Goal: Task Accomplishment & Management: Manage account settings

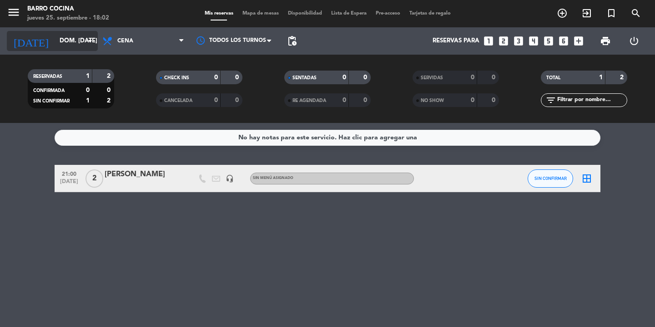
click at [70, 35] on input "dom. [DATE]" at bounding box center [95, 41] width 80 height 16
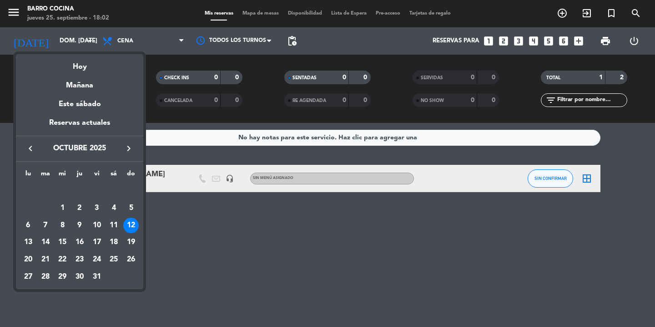
click at [167, 246] on div at bounding box center [327, 163] width 655 height 327
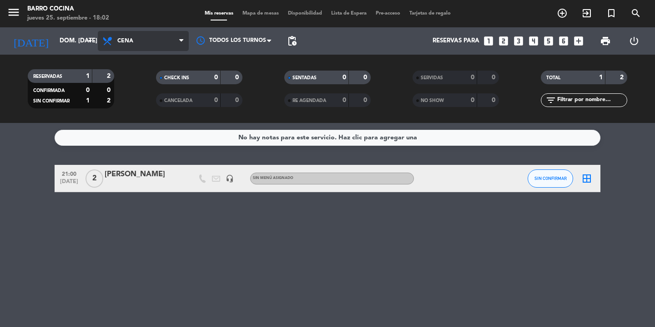
click at [117, 42] on span "Cena" at bounding box center [125, 41] width 16 height 6
click at [143, 101] on div "menu Barro Cocina jueves 25. septiembre - 18:02 Mis reservas Mapa de mesas Disp…" at bounding box center [327, 61] width 655 height 123
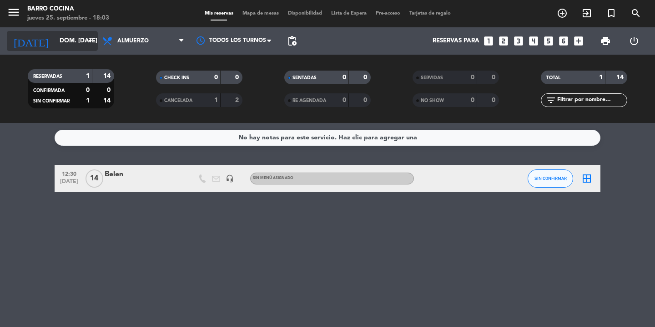
click at [86, 39] on icon "arrow_drop_down" at bounding box center [90, 40] width 11 height 11
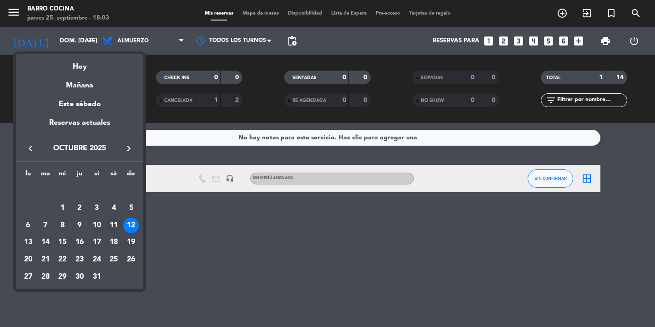
click at [110, 224] on div "11" at bounding box center [113, 225] width 15 height 15
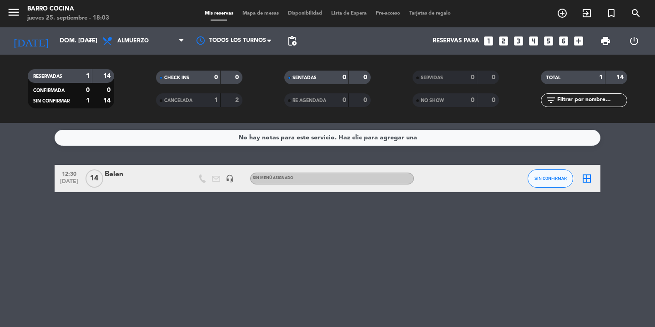
type input "sáb. [DATE]"
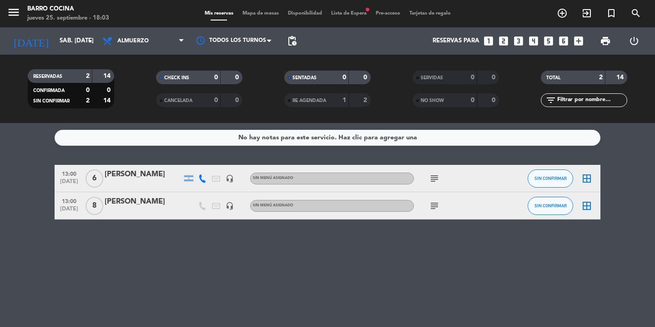
click at [432, 179] on icon "subject" at bounding box center [434, 178] width 11 height 11
click at [435, 209] on icon "subject" at bounding box center [434, 205] width 11 height 11
click at [394, 244] on div "No hay notas para este servicio. Haz clic para agregar una 13:00 [DATE] 6 [PERS…" at bounding box center [327, 225] width 655 height 204
click at [580, 45] on icon "add_box" at bounding box center [579, 41] width 12 height 12
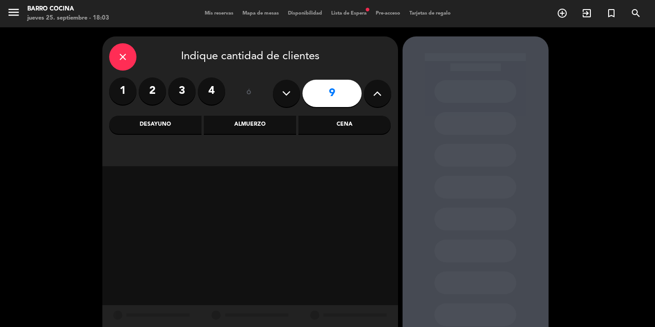
click at [370, 96] on button at bounding box center [377, 93] width 27 height 27
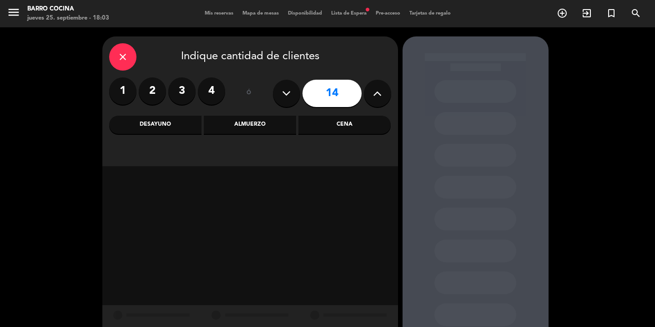
click at [370, 96] on button at bounding box center [377, 93] width 27 height 27
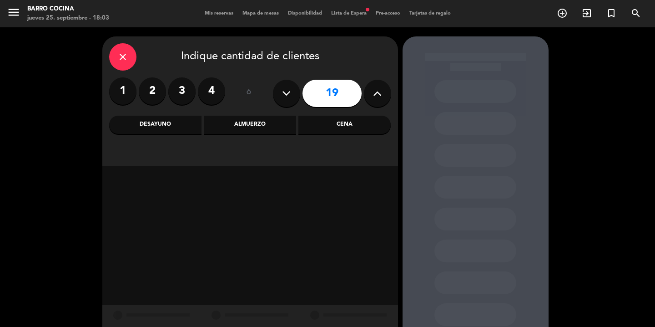
click at [370, 96] on button at bounding box center [377, 93] width 27 height 27
type input "23"
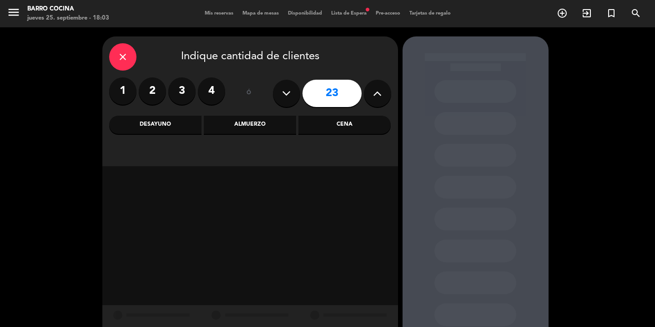
click at [370, 96] on button at bounding box center [377, 93] width 27 height 27
click at [275, 132] on div "Almuerzo" at bounding box center [250, 125] width 92 height 18
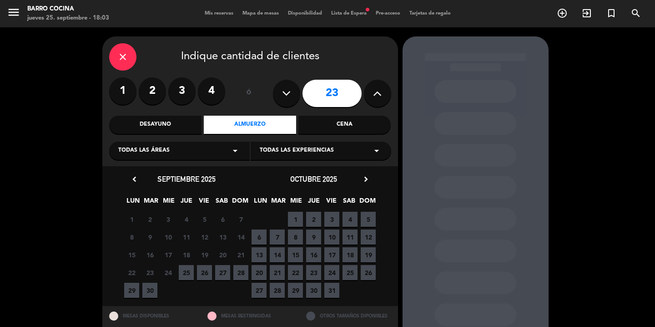
click at [343, 236] on span "11" at bounding box center [350, 236] width 15 height 15
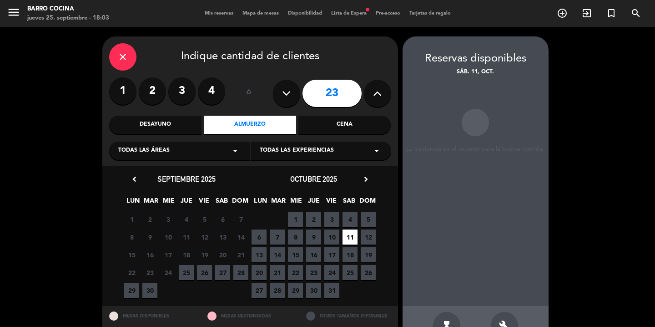
scroll to position [27, 0]
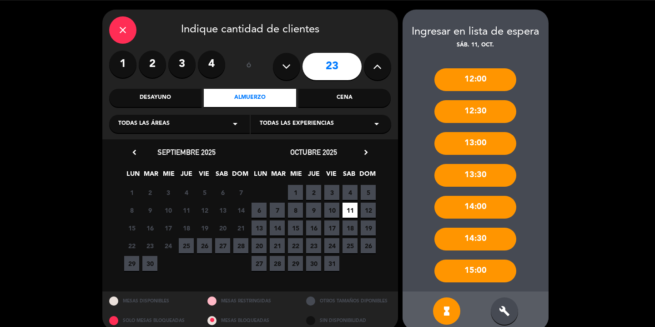
click at [503, 304] on div "build" at bounding box center [504, 310] width 27 height 27
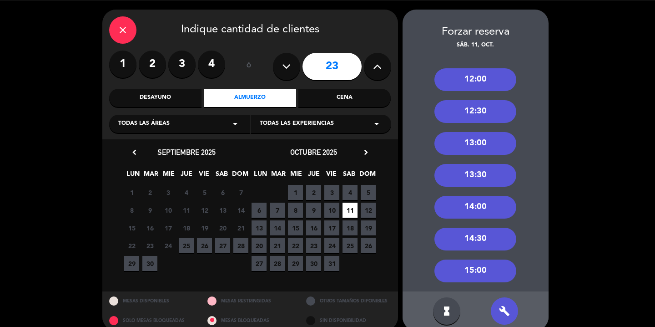
click at [490, 79] on div "12:00" at bounding box center [476, 79] width 82 height 23
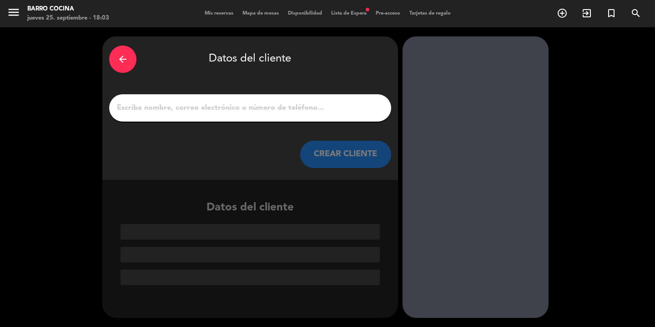
click at [310, 109] on input "1" at bounding box center [250, 107] width 269 height 13
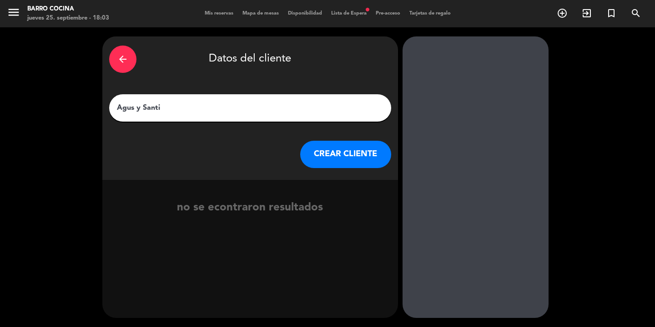
type input "Agus y Santi"
click at [330, 160] on button "CREAR CLIENTE" at bounding box center [345, 154] width 91 height 27
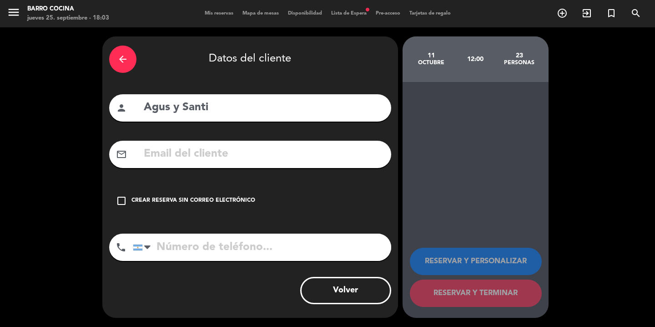
click at [161, 188] on div "check_box_outline_blank Crear reserva sin correo electrónico" at bounding box center [250, 200] width 282 height 27
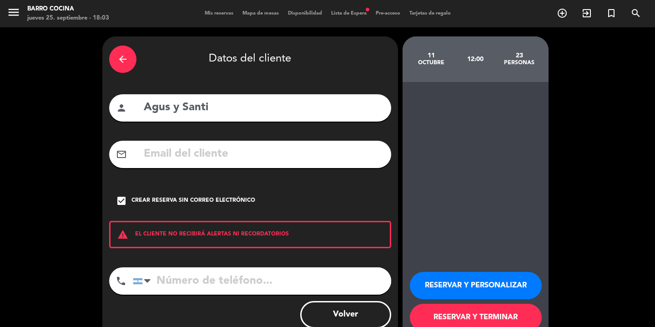
click at [490, 283] on button "RESERVAR Y PERSONALIZAR" at bounding box center [476, 285] width 132 height 27
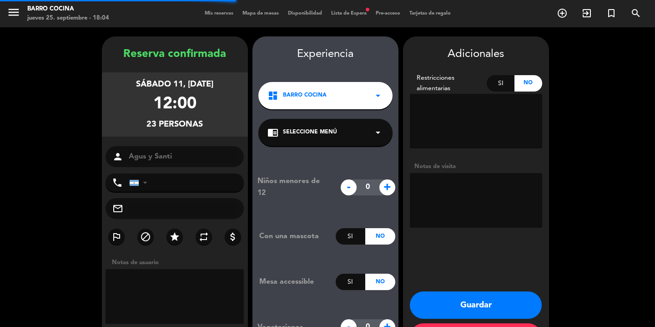
scroll to position [36, 0]
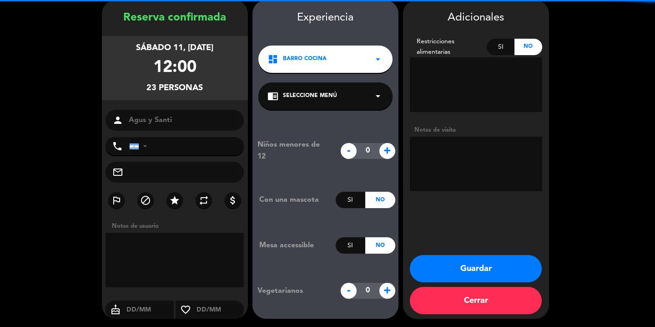
click at [448, 157] on textarea at bounding box center [476, 164] width 132 height 55
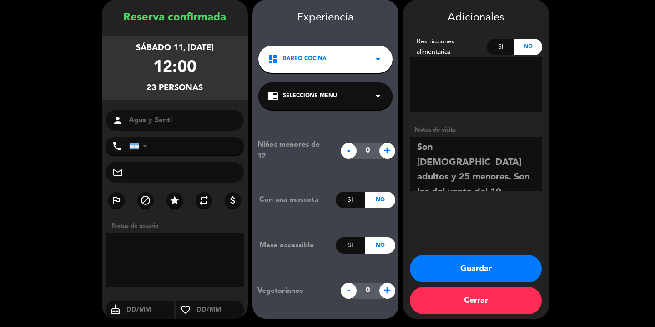
drag, startPoint x: 441, startPoint y: 175, endPoint x: 409, endPoint y: 149, distance: 40.7
click at [410, 149] on textarea at bounding box center [476, 164] width 132 height 55
type textarea "Son [DEMOGRAPHIC_DATA] adultos y 25 menores. Son los del vento del 10"
click at [452, 270] on button "Guardar" at bounding box center [476, 268] width 132 height 27
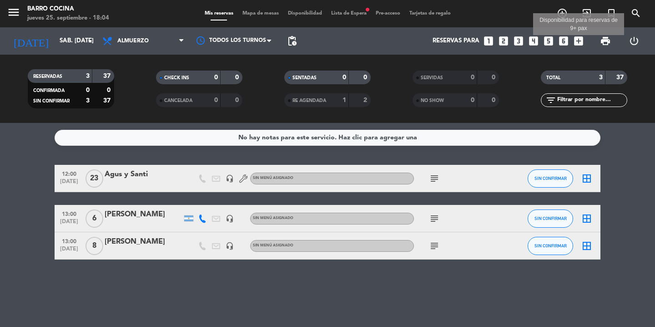
click at [581, 41] on icon "add_box" at bounding box center [579, 41] width 12 height 12
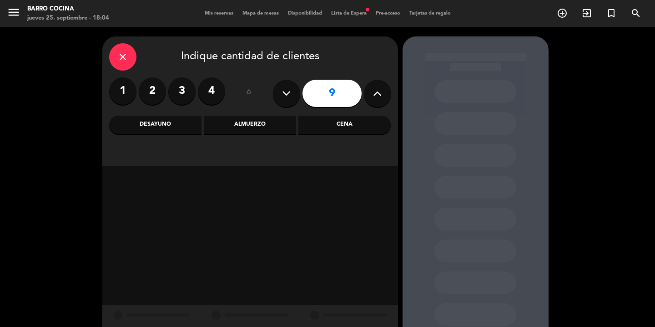
click at [277, 131] on div "Almuerzo" at bounding box center [250, 125] width 92 height 18
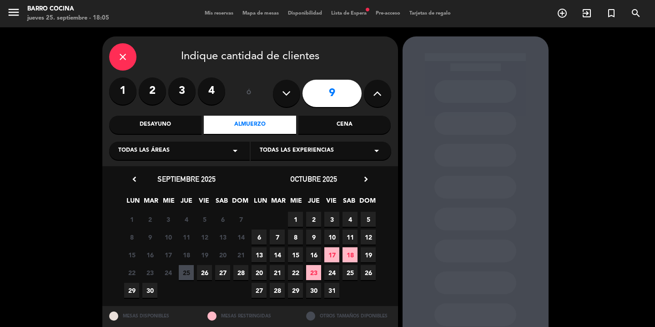
click at [350, 239] on span "11" at bounding box center [350, 236] width 15 height 15
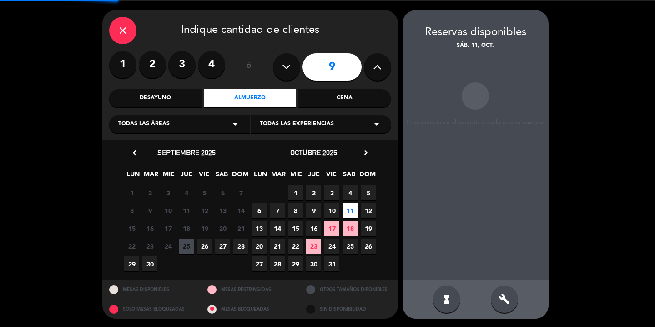
scroll to position [27, 0]
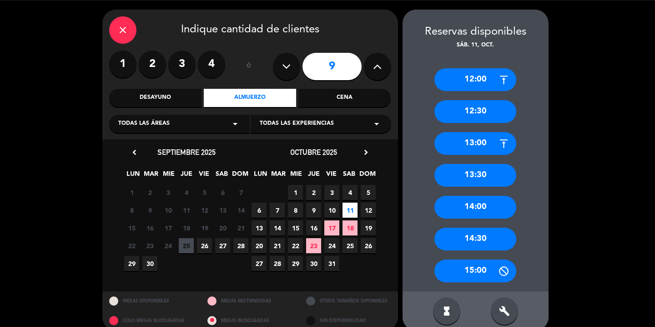
click at [477, 81] on div "12:00" at bounding box center [476, 79] width 82 height 23
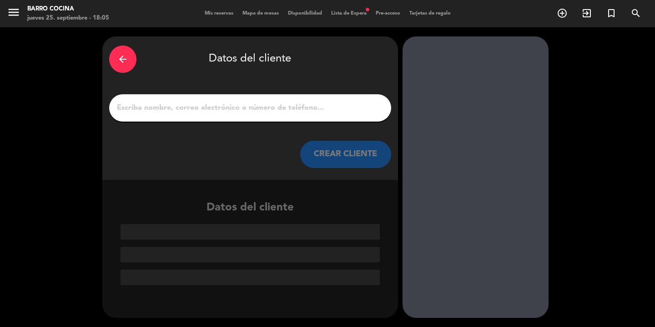
scroll to position [0, 0]
click at [328, 108] on input "1" at bounding box center [250, 107] width 269 height 13
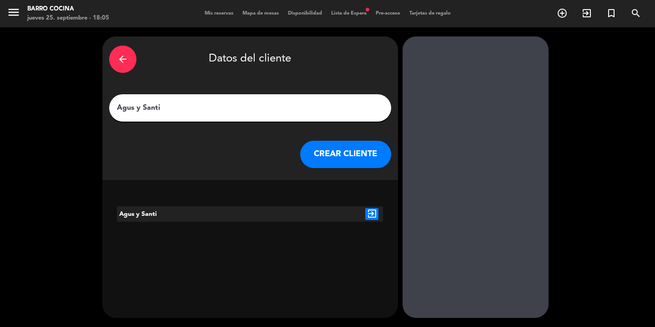
type input "Agus y Santi"
click at [373, 211] on icon "exit_to_app" at bounding box center [371, 214] width 13 height 12
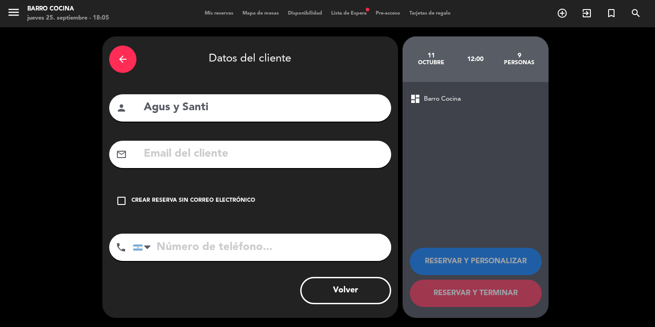
click at [220, 200] on div "Crear reserva sin correo electrónico" at bounding box center [194, 200] width 124 height 9
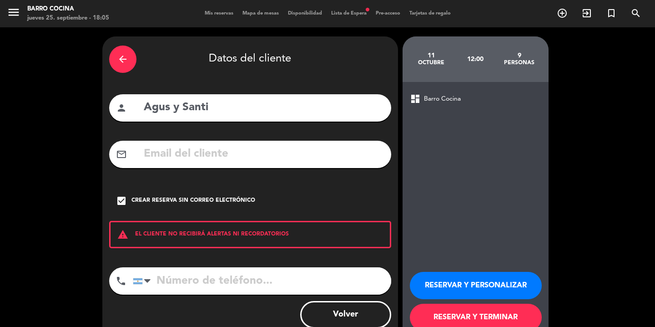
click at [471, 297] on button "RESERVAR Y PERSONALIZAR" at bounding box center [476, 285] width 132 height 27
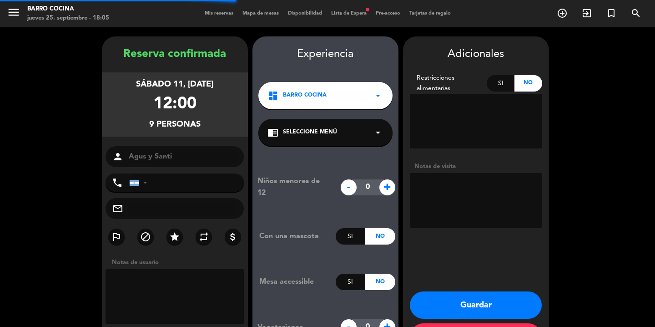
scroll to position [36, 0]
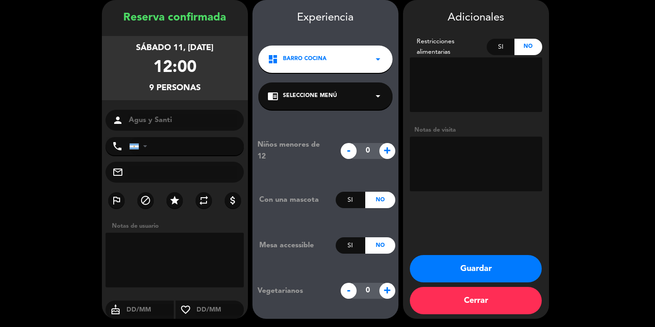
click at [439, 150] on textarea at bounding box center [476, 164] width 132 height 55
paste textarea "Son [DEMOGRAPHIC_DATA] adultos y 25 menores. Son los del vento del 10"
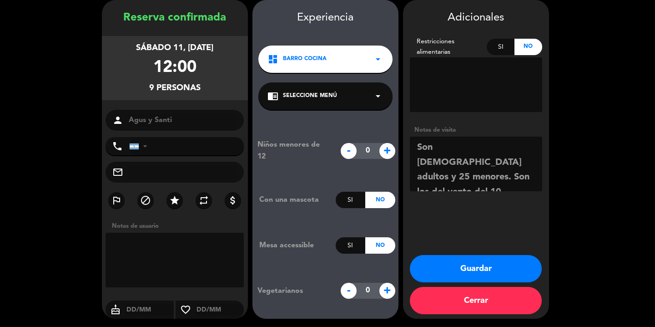
type textarea "Son [DEMOGRAPHIC_DATA] adultos y 25 menores. Son los del vento del 10"
click at [473, 271] on button "Guardar" at bounding box center [476, 268] width 132 height 27
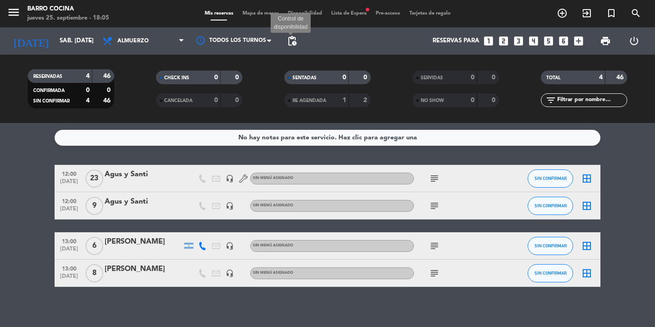
click at [297, 43] on span "pending_actions" at bounding box center [292, 40] width 11 height 11
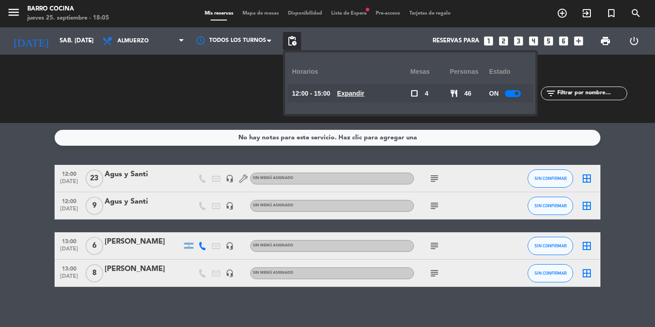
click at [517, 92] on span at bounding box center [517, 93] width 4 height 4
click at [245, 65] on div "CHECK INS 0 0 CANCELADA 0 0" at bounding box center [199, 89] width 128 height 50
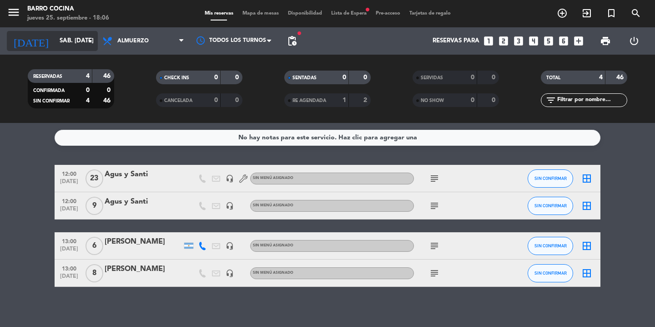
click at [89, 39] on icon "arrow_drop_down" at bounding box center [90, 40] width 11 height 11
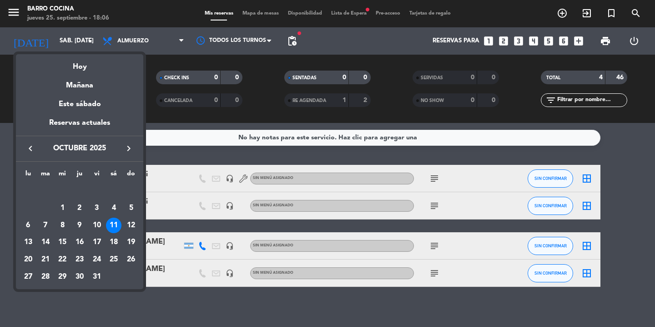
click at [163, 46] on div at bounding box center [327, 163] width 655 height 327
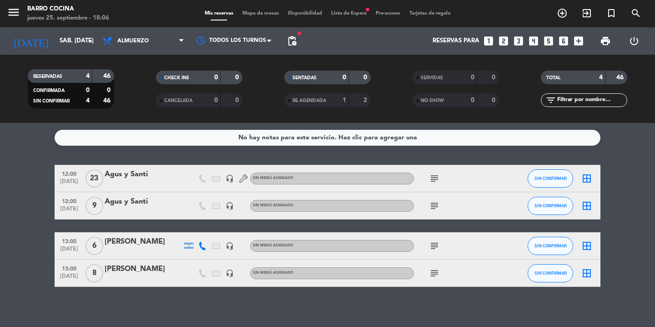
click at [163, 46] on span "Almuerzo" at bounding box center [143, 41] width 91 height 20
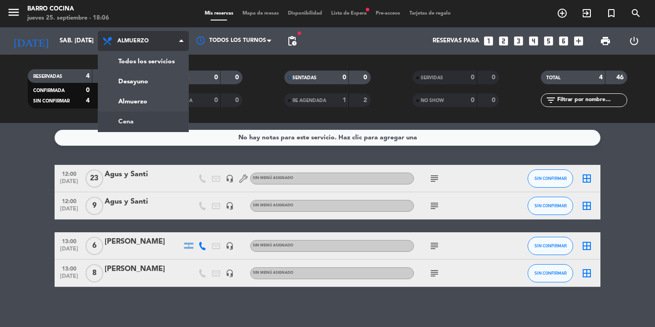
click at [149, 115] on div "menu Barro Cocina jueves 25. septiembre - 18:06 Mis reservas Mapa de mesas Disp…" at bounding box center [327, 61] width 655 height 123
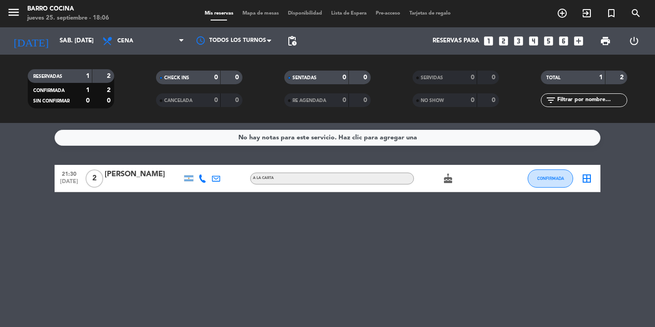
click at [166, 46] on span "Cena" at bounding box center [143, 41] width 91 height 20
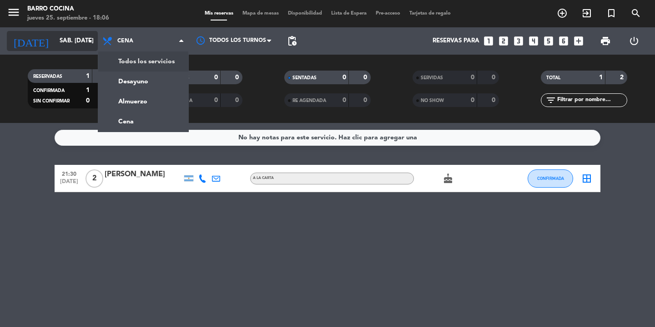
click at [89, 41] on icon "arrow_drop_down" at bounding box center [90, 40] width 11 height 11
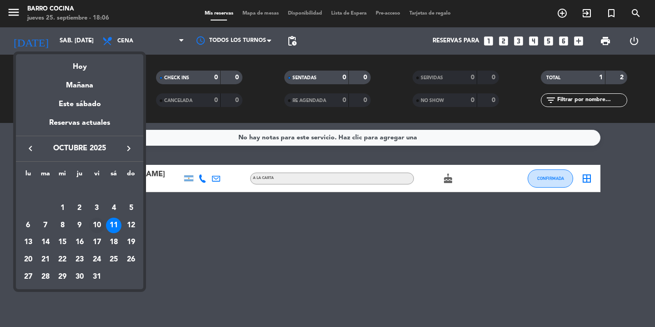
click at [101, 222] on div "10" at bounding box center [96, 225] width 15 height 15
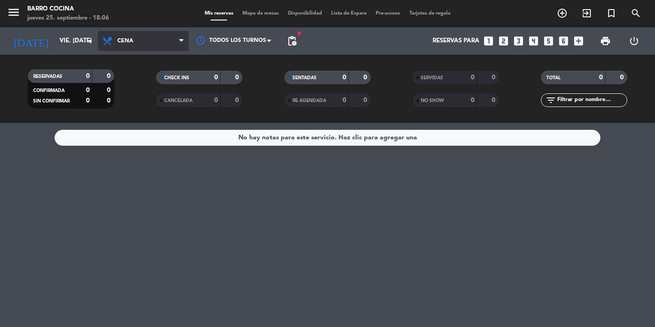
click at [165, 42] on span "Cena" at bounding box center [143, 41] width 91 height 20
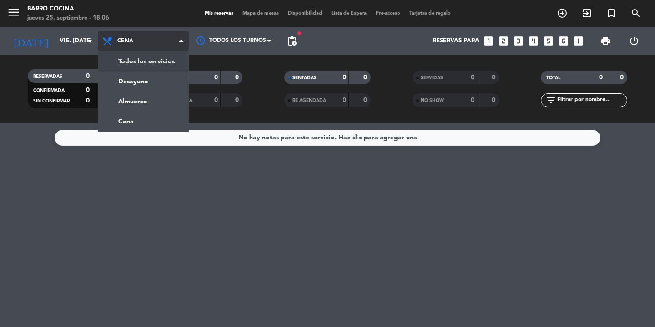
click at [156, 64] on div "menu Barro Cocina jueves 25. septiembre - 18:06 Mis reservas Mapa de mesas Disp…" at bounding box center [327, 61] width 655 height 123
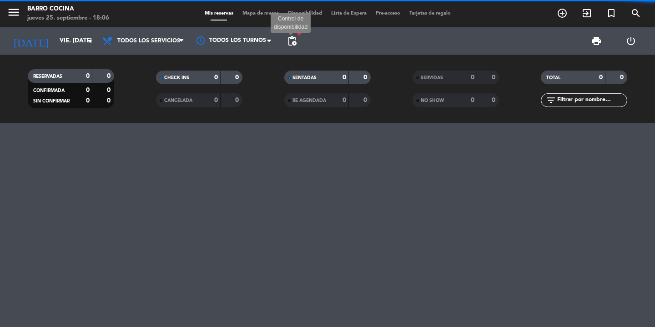
click at [297, 40] on span "pending_actions" at bounding box center [292, 40] width 11 height 11
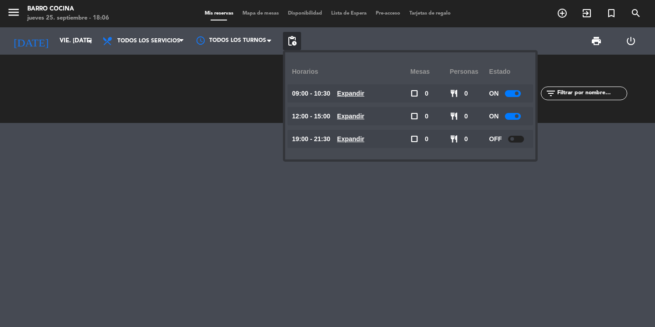
click at [355, 116] on u "Expandir" at bounding box center [350, 115] width 27 height 7
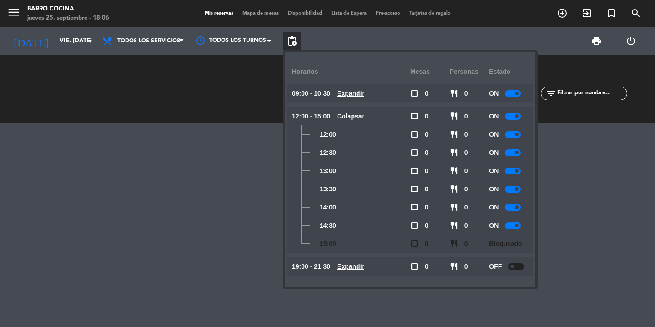
click at [516, 227] on div at bounding box center [513, 225] width 16 height 7
click at [513, 208] on div at bounding box center [513, 207] width 16 height 7
click at [542, 210] on div at bounding box center [327, 225] width 655 height 204
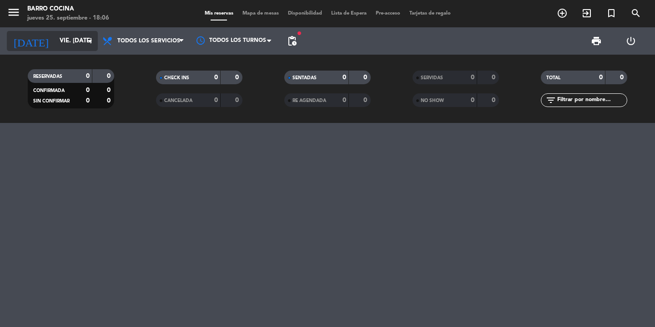
click at [91, 46] on icon "arrow_drop_down" at bounding box center [90, 40] width 11 height 11
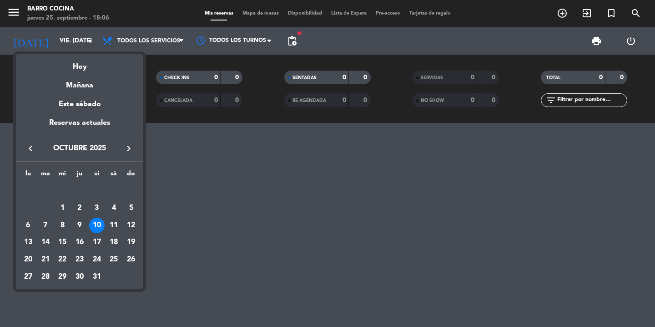
click at [129, 151] on icon "keyboard_arrow_right" at bounding box center [128, 148] width 11 height 11
click at [84, 41] on div at bounding box center [327, 163] width 655 height 327
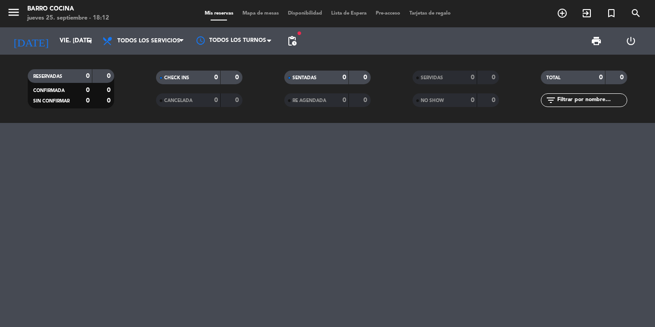
click at [84, 41] on input "vie. [DATE]" at bounding box center [95, 41] width 80 height 16
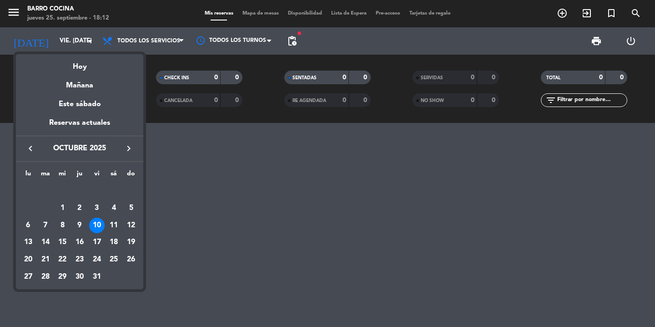
click at [128, 153] on icon "keyboard_arrow_right" at bounding box center [128, 148] width 11 height 11
click at [97, 202] on div "7" at bounding box center [96, 207] width 15 height 15
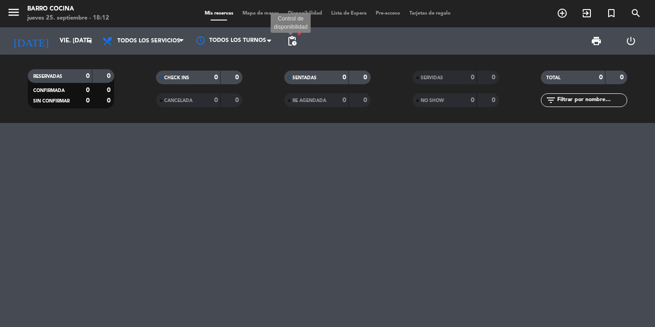
click at [297, 46] on span "pending_actions" at bounding box center [292, 40] width 11 height 11
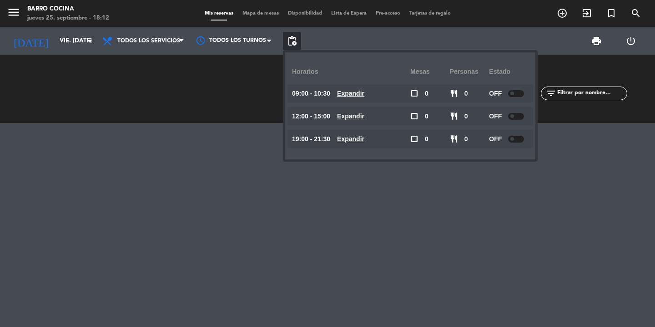
click at [513, 117] on span at bounding box center [513, 116] width 4 height 4
click at [511, 93] on span at bounding box center [513, 93] width 4 height 4
click at [468, 206] on div at bounding box center [327, 225] width 655 height 204
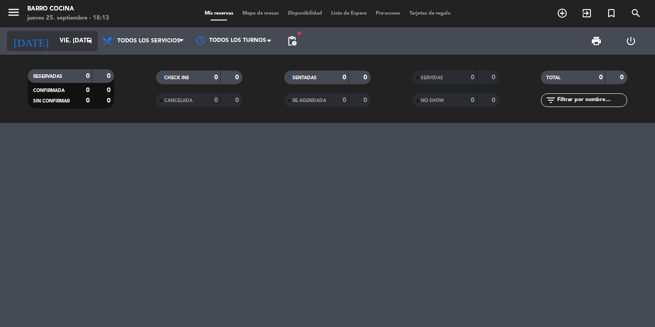
click at [69, 33] on input "vie. [DATE]" at bounding box center [95, 41] width 80 height 16
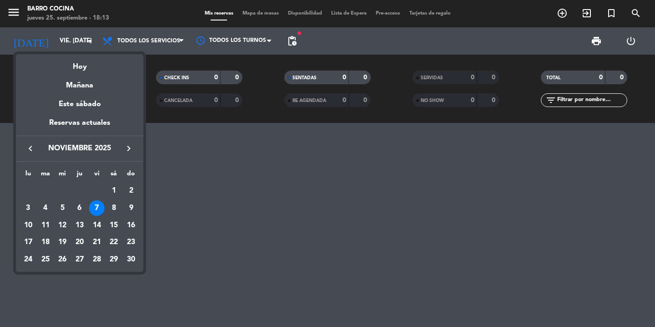
click at [28, 150] on icon "keyboard_arrow_left" at bounding box center [30, 148] width 11 height 11
click at [81, 258] on div "23" at bounding box center [79, 259] width 15 height 15
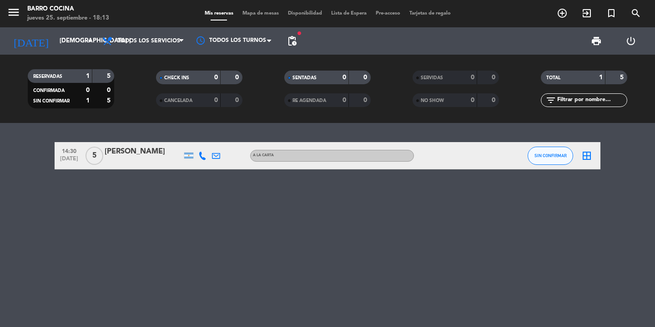
click at [303, 37] on div "print power_settings_new" at bounding box center [474, 40] width 347 height 27
click at [297, 41] on span "pending_actions" at bounding box center [292, 40] width 11 height 11
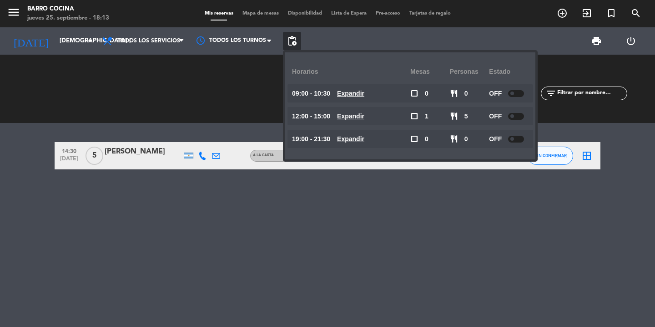
click at [198, 162] on div at bounding box center [203, 155] width 14 height 27
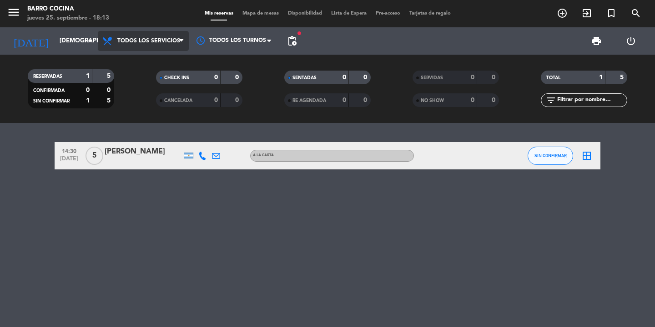
click at [119, 38] on span "Todos los servicios" at bounding box center [148, 41] width 63 height 6
click at [138, 175] on div "14:30 [DATE] 5 [PERSON_NAME] A [PERSON_NAME] SIN CONFIRMAR border_all" at bounding box center [327, 225] width 655 height 204
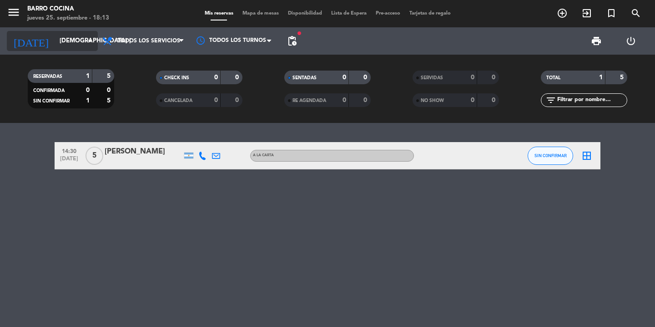
click at [94, 41] on icon "arrow_drop_down" at bounding box center [90, 40] width 11 height 11
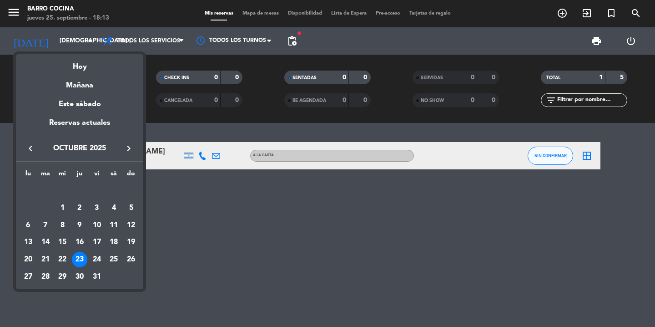
click at [128, 150] on icon "keyboard_arrow_right" at bounding box center [128, 148] width 11 height 11
click at [114, 206] on div "8" at bounding box center [113, 207] width 15 height 15
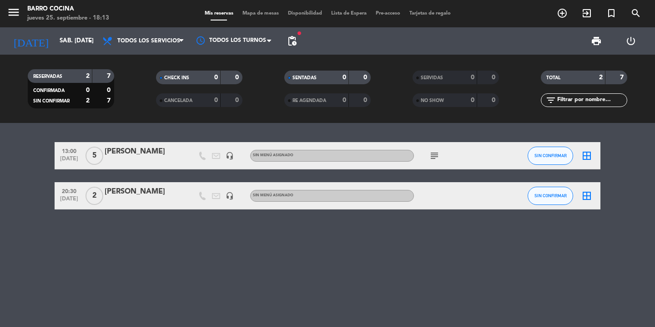
click at [285, 43] on span "pending_actions" at bounding box center [292, 41] width 18 height 18
click at [289, 43] on span "pending_actions" at bounding box center [292, 40] width 11 height 11
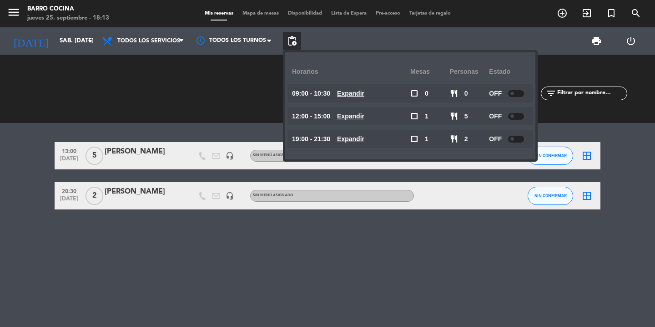
click at [220, 243] on div "13:00 [DATE] 5 [PERSON_NAME] headset_mic Sin menú asignado subject SIN CONFIRMA…" at bounding box center [327, 225] width 655 height 204
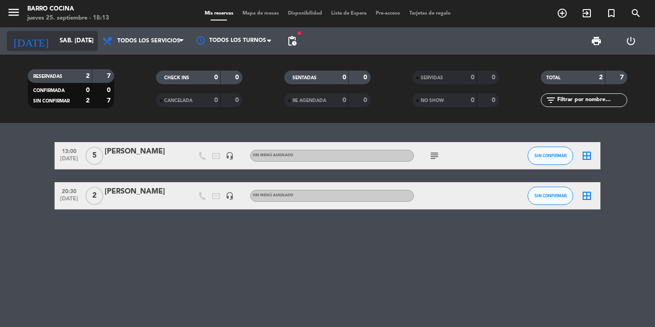
click at [92, 40] on icon "arrow_drop_down" at bounding box center [90, 40] width 11 height 11
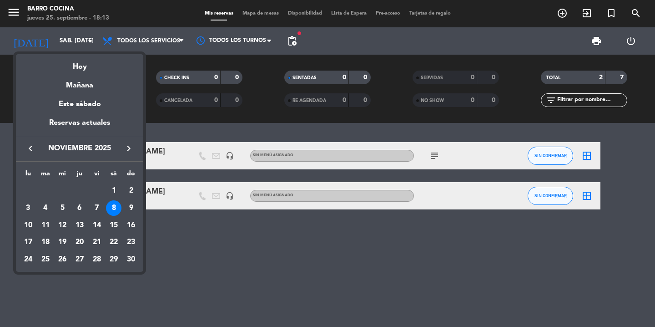
click at [201, 259] on div at bounding box center [327, 163] width 655 height 327
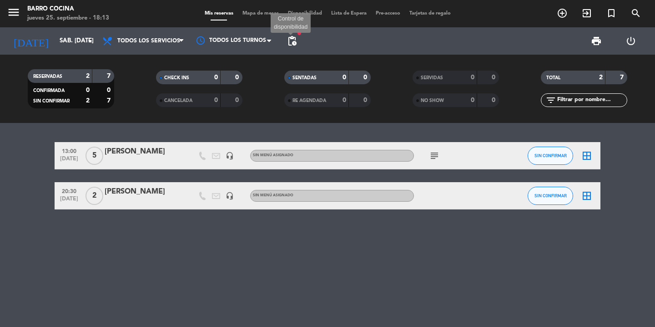
click at [290, 45] on span "pending_actions" at bounding box center [292, 40] width 11 height 11
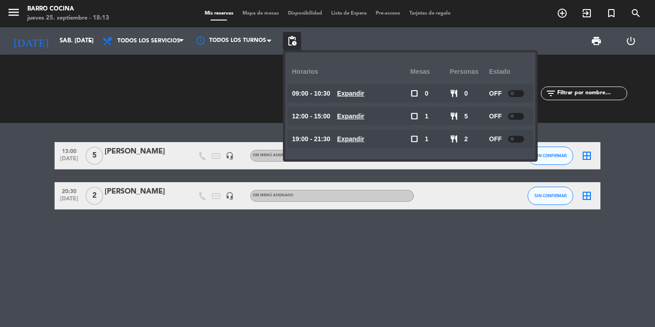
click at [514, 139] on span at bounding box center [513, 139] width 4 height 4
click at [519, 92] on div at bounding box center [516, 93] width 16 height 7
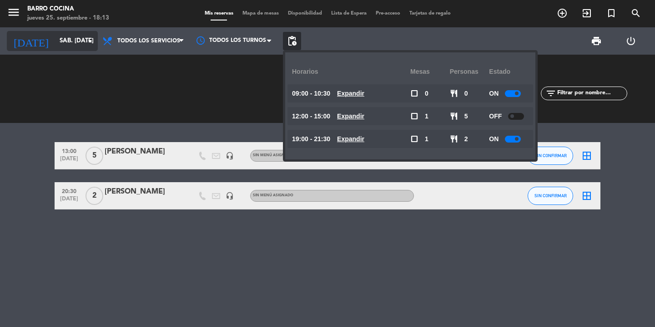
click at [92, 41] on icon "arrow_drop_down" at bounding box center [90, 40] width 11 height 11
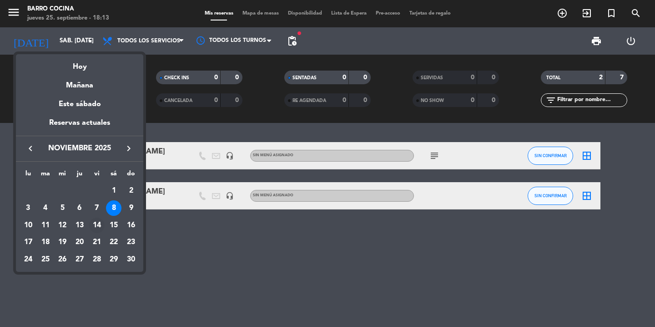
click at [93, 223] on div "14" at bounding box center [96, 225] width 15 height 15
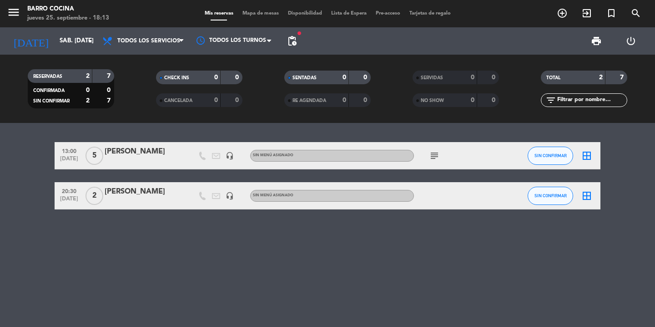
type input "vie. [DATE]"
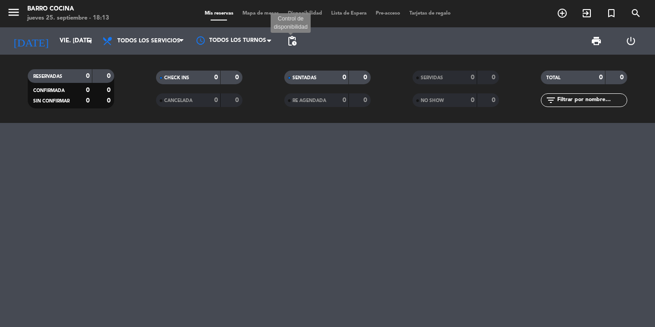
click at [293, 37] on span "pending_actions" at bounding box center [292, 40] width 11 height 11
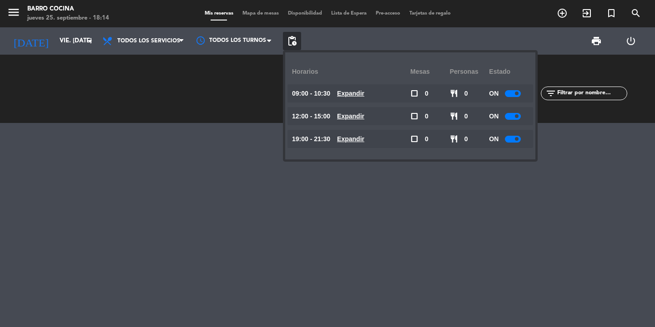
click at [515, 141] on div at bounding box center [513, 139] width 16 height 7
click at [489, 180] on div at bounding box center [327, 225] width 655 height 204
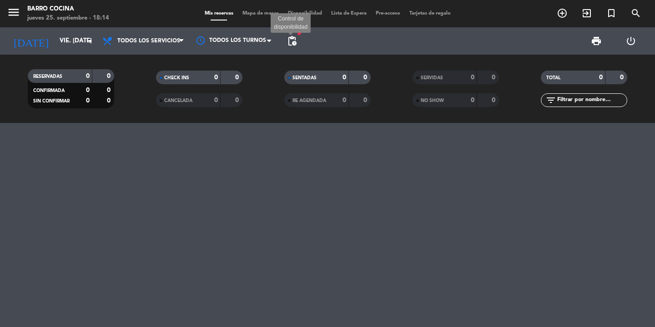
click at [296, 40] on span "pending_actions" at bounding box center [292, 40] width 11 height 11
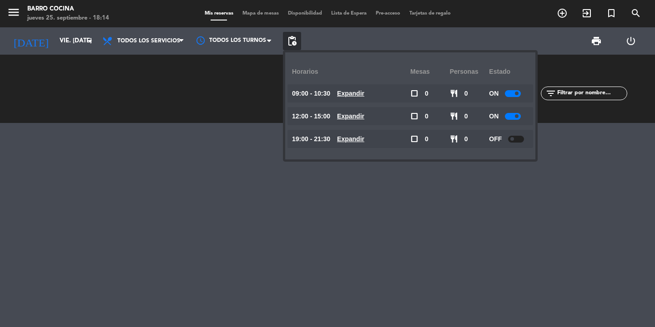
click at [412, 208] on div at bounding box center [327, 225] width 655 height 204
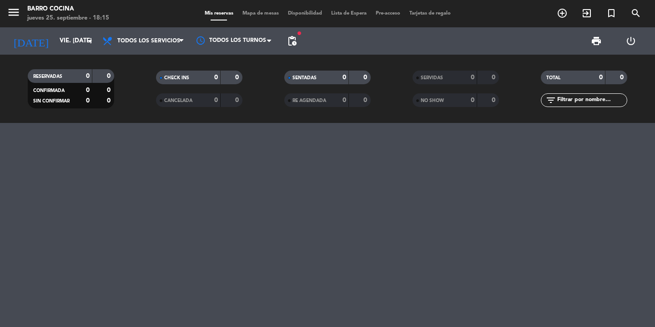
click at [412, 208] on div at bounding box center [327, 225] width 655 height 204
